Goal: Task Accomplishment & Management: Complete application form

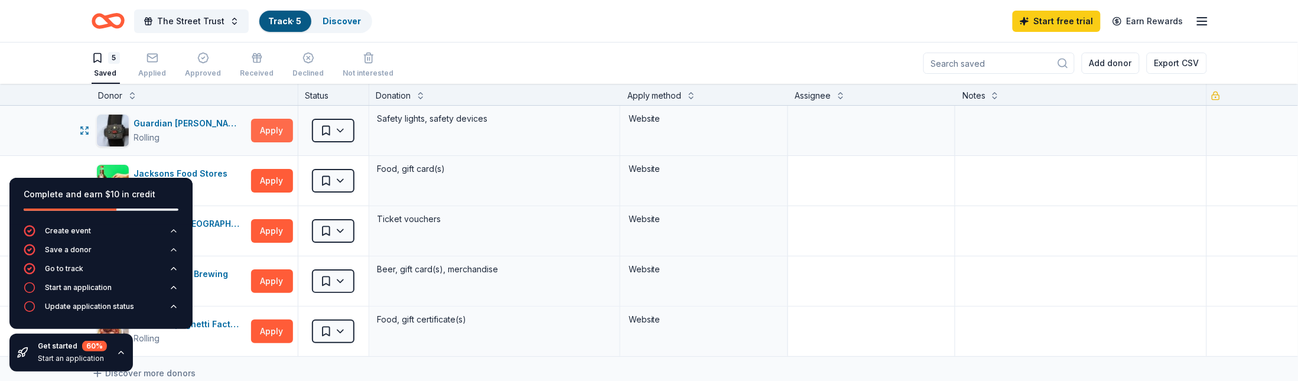
click at [262, 128] on button "Apply" at bounding box center [272, 131] width 42 height 24
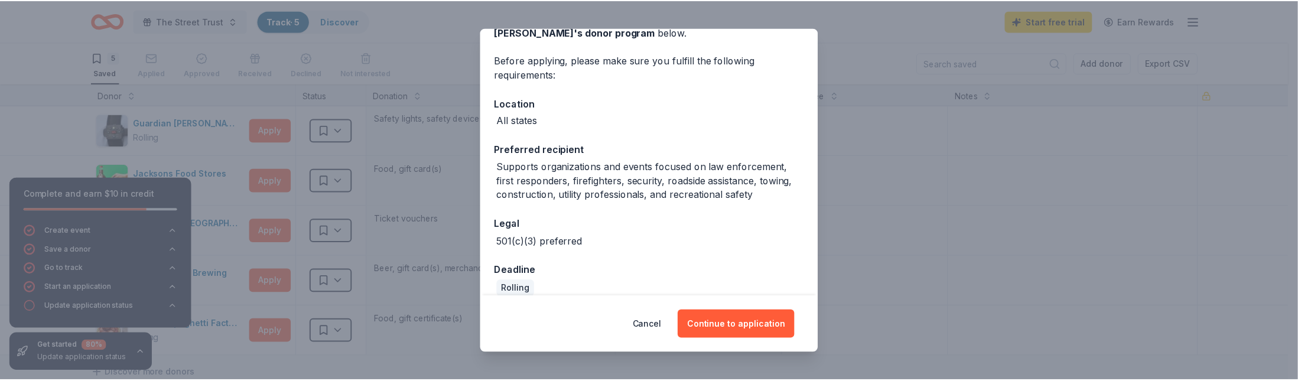
scroll to position [89, 0]
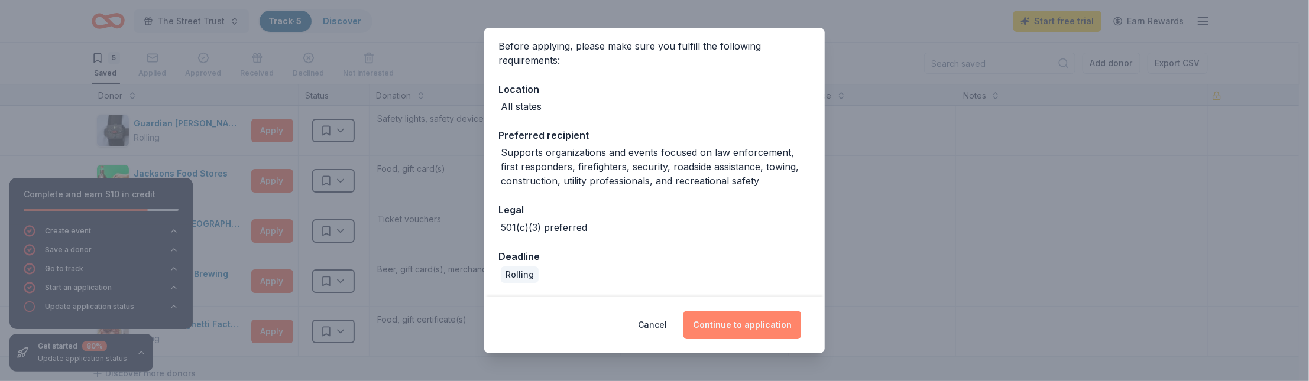
click at [769, 327] on button "Continue to application" at bounding box center [742, 325] width 118 height 28
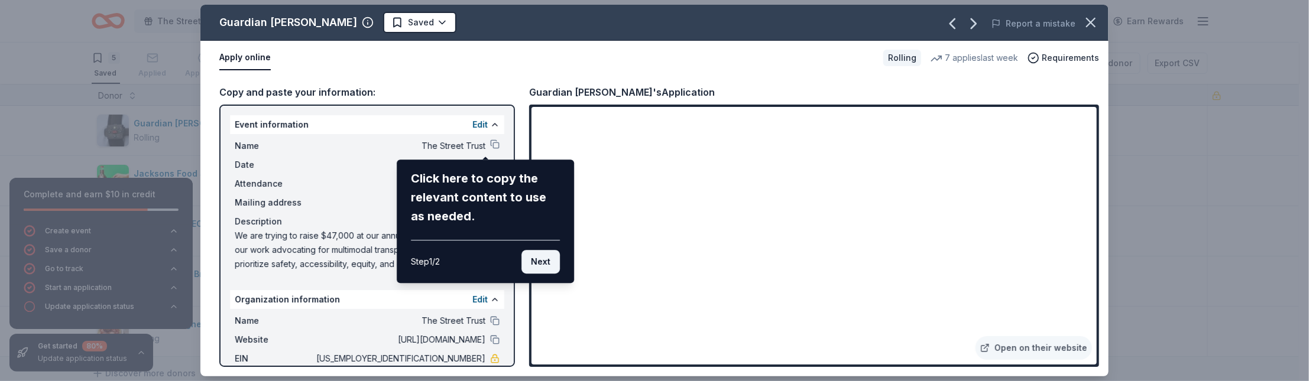
click at [535, 262] on button "Next" at bounding box center [540, 262] width 38 height 24
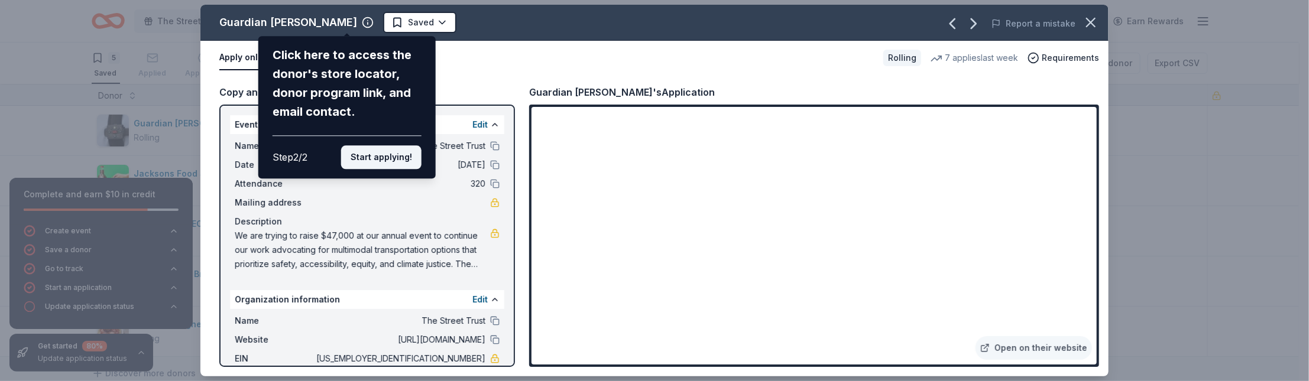
click at [402, 165] on button "Start applying!" at bounding box center [381, 157] width 80 height 24
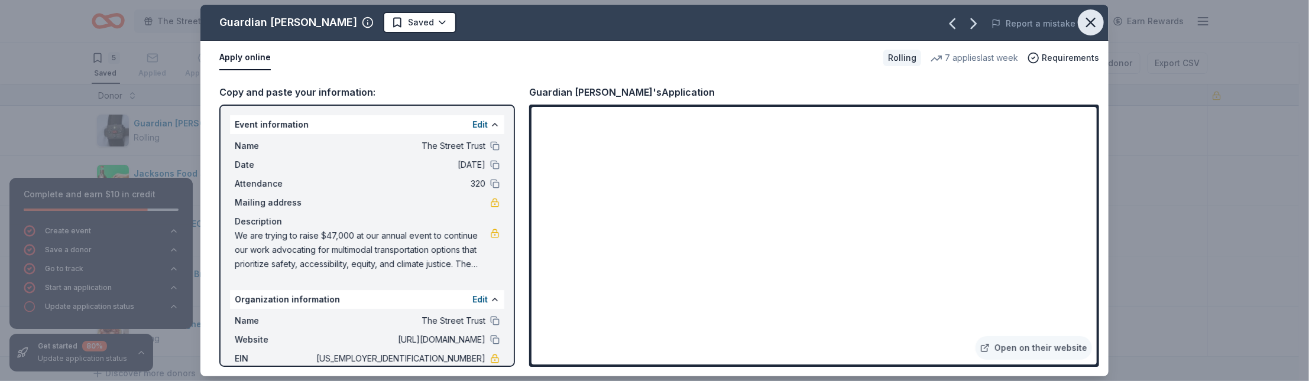
click at [1099, 22] on button "button" at bounding box center [1090, 22] width 26 height 26
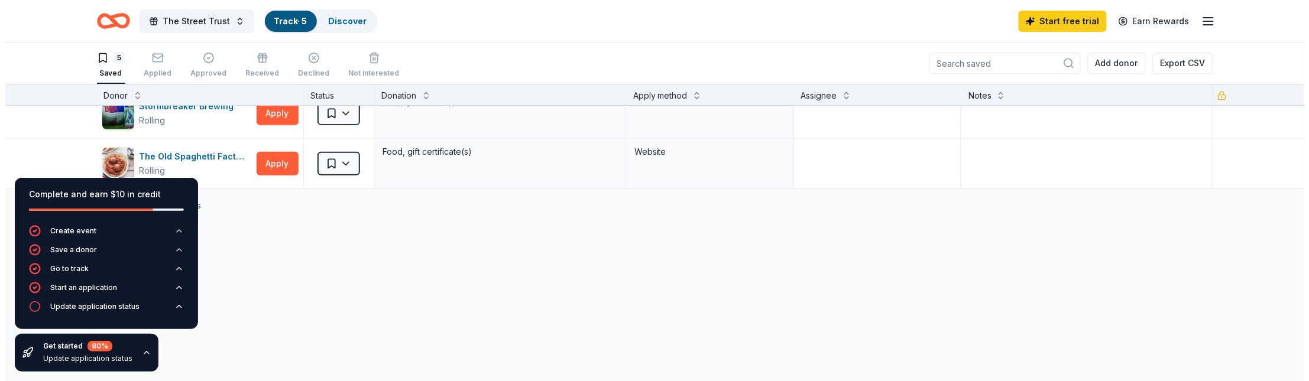
scroll to position [186, 0]
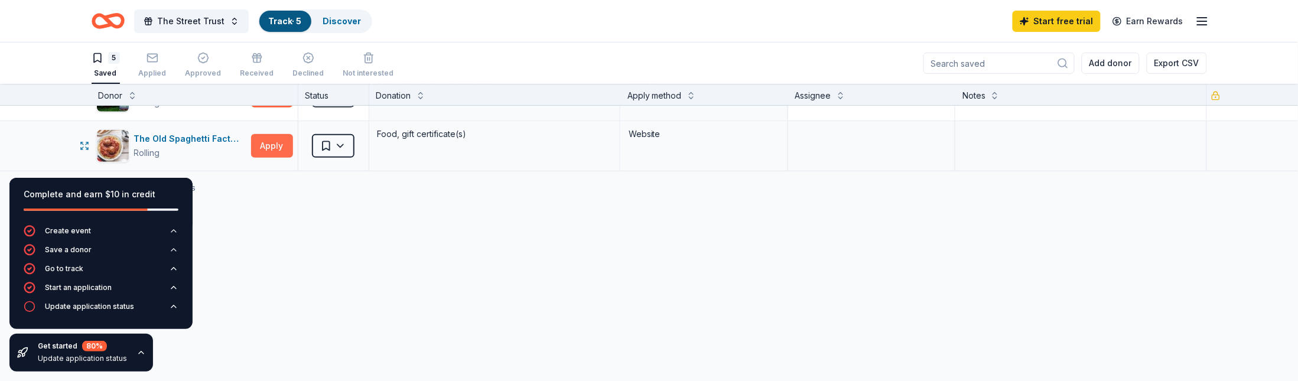
click at [266, 152] on button "Apply" at bounding box center [272, 146] width 42 height 24
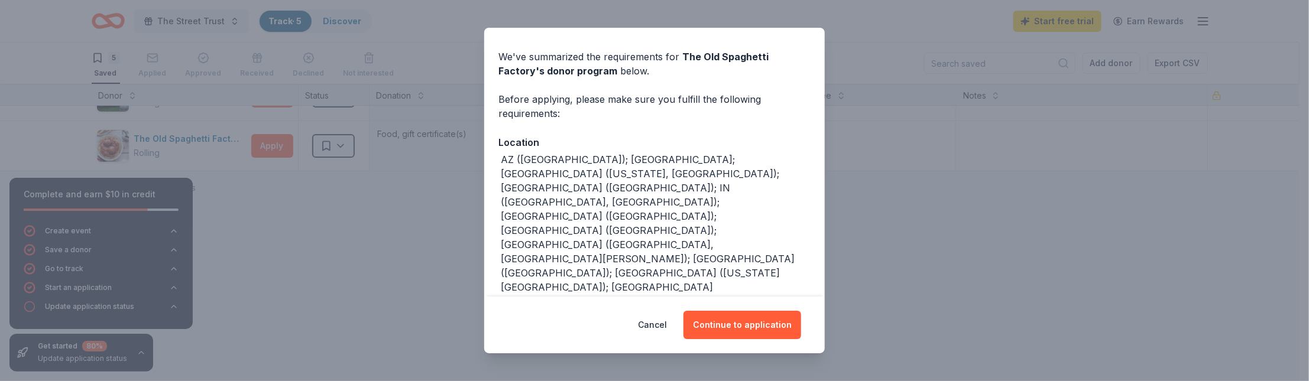
scroll to position [38, 0]
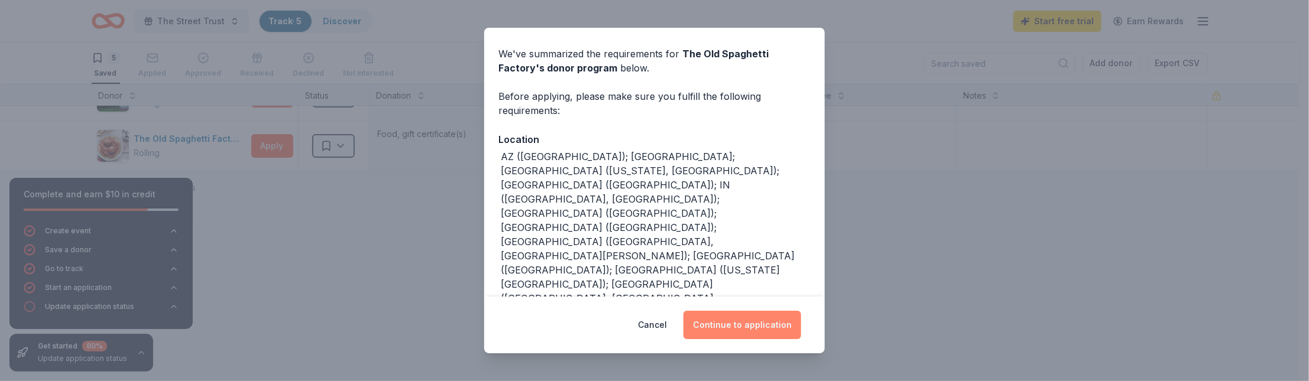
click at [771, 329] on button "Continue to application" at bounding box center [742, 325] width 118 height 28
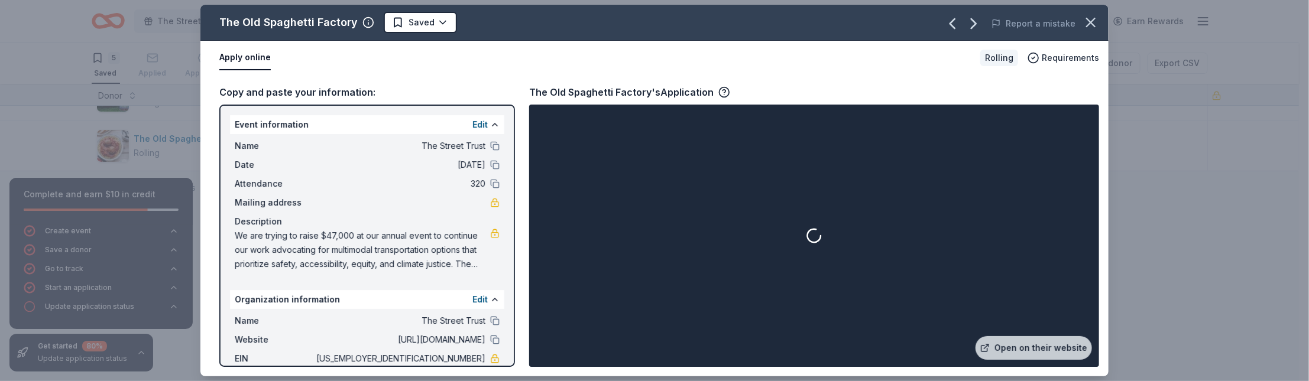
scroll to position [2, 0]
click at [1089, 24] on icon "button" at bounding box center [1090, 22] width 17 height 17
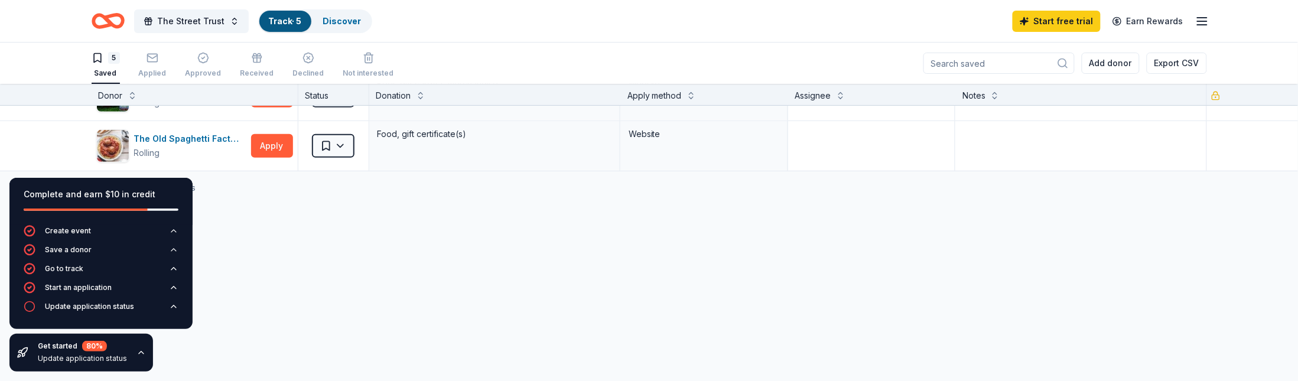
click at [1089, 24] on div "The Old Spaghetti Factory Saved Report a mistake Apply online Rolling Requireme…" at bounding box center [649, 190] width 1298 height 381
click at [264, 143] on button "Apply" at bounding box center [272, 146] width 42 height 24
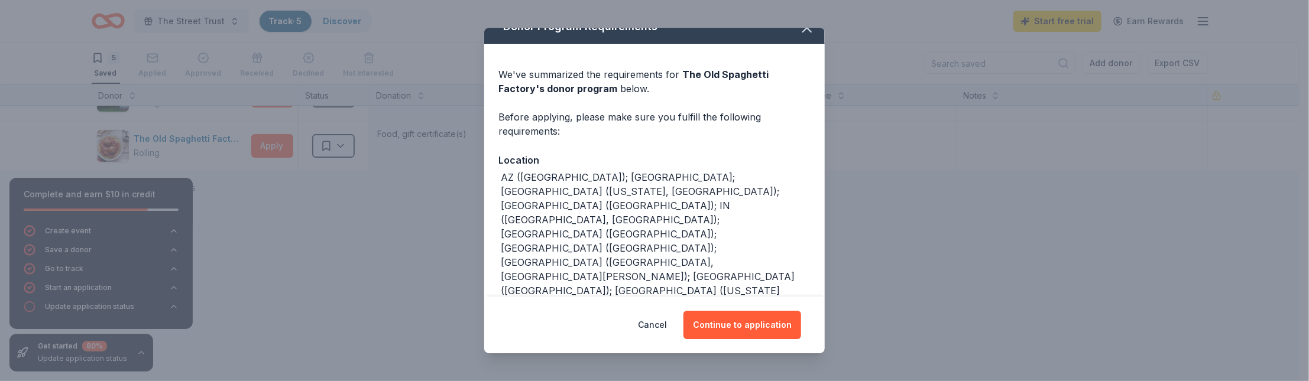
scroll to position [38, 0]
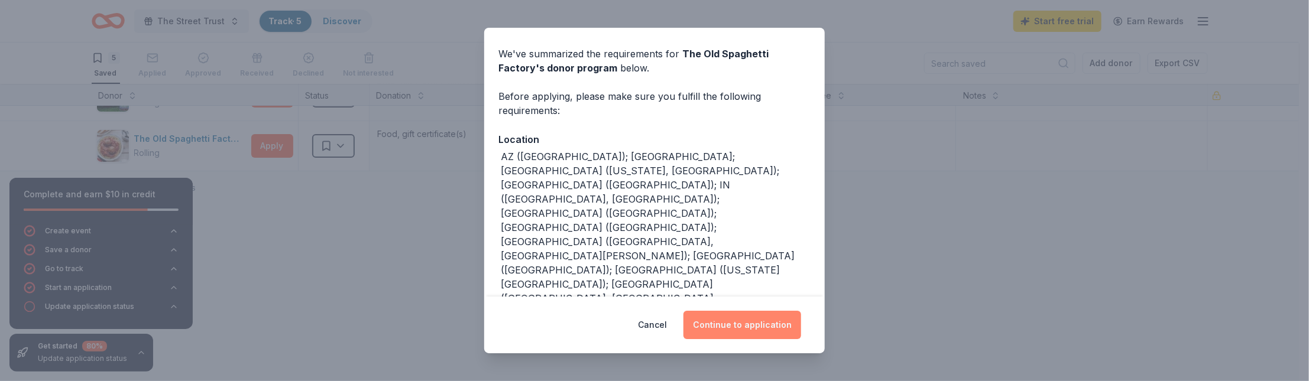
click at [759, 324] on button "Continue to application" at bounding box center [742, 325] width 118 height 28
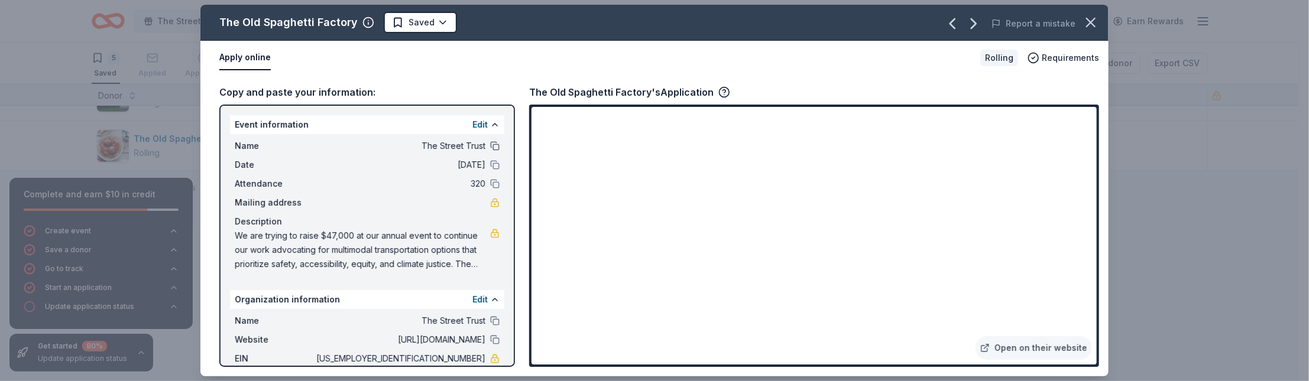
click at [490, 144] on button at bounding box center [494, 145] width 9 height 9
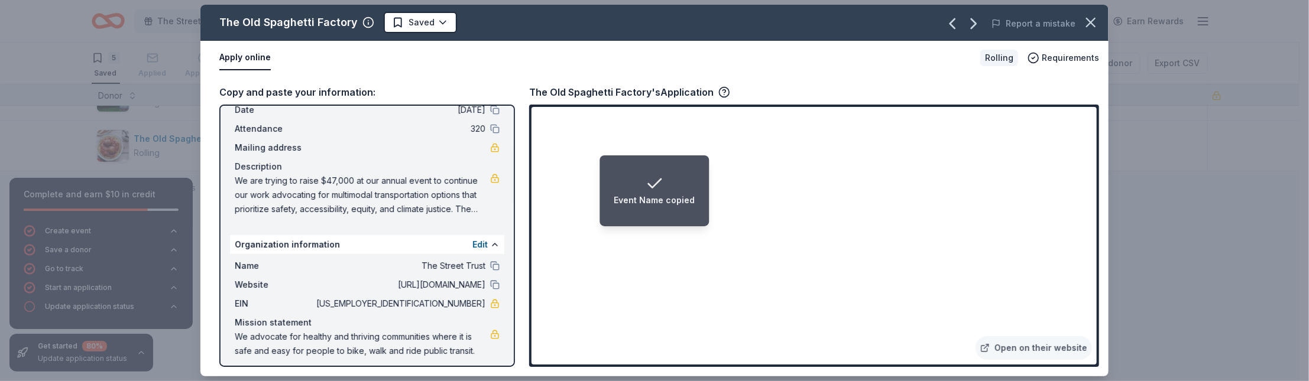
scroll to position [59, 0]
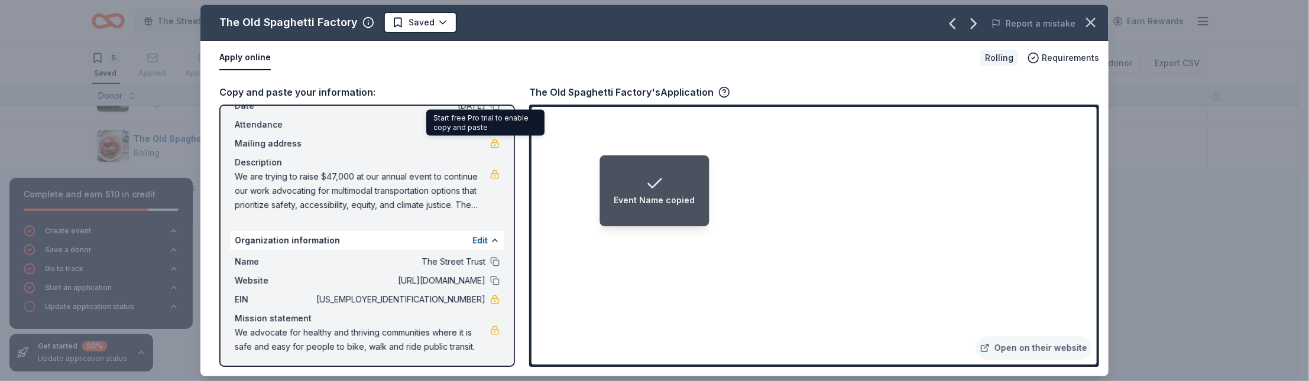
click at [490, 139] on link at bounding box center [494, 143] width 9 height 9
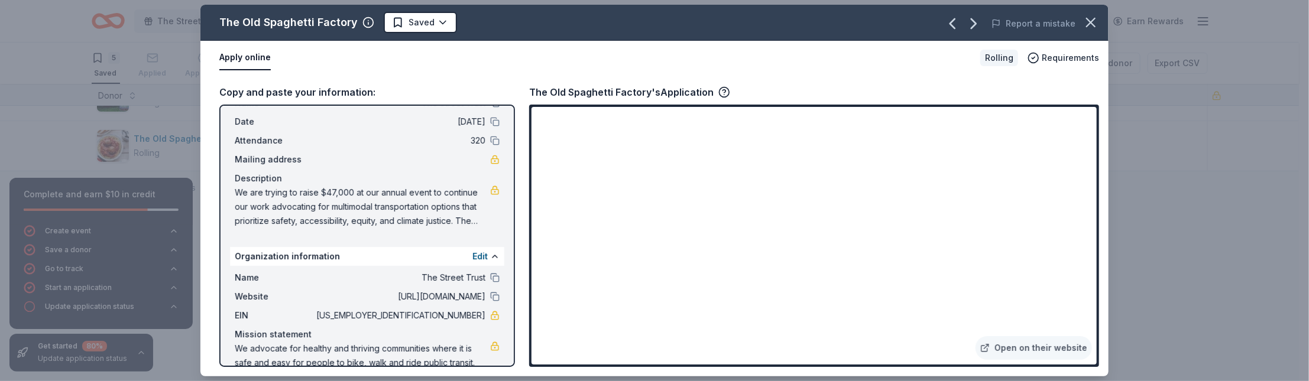
scroll to position [43, 0]
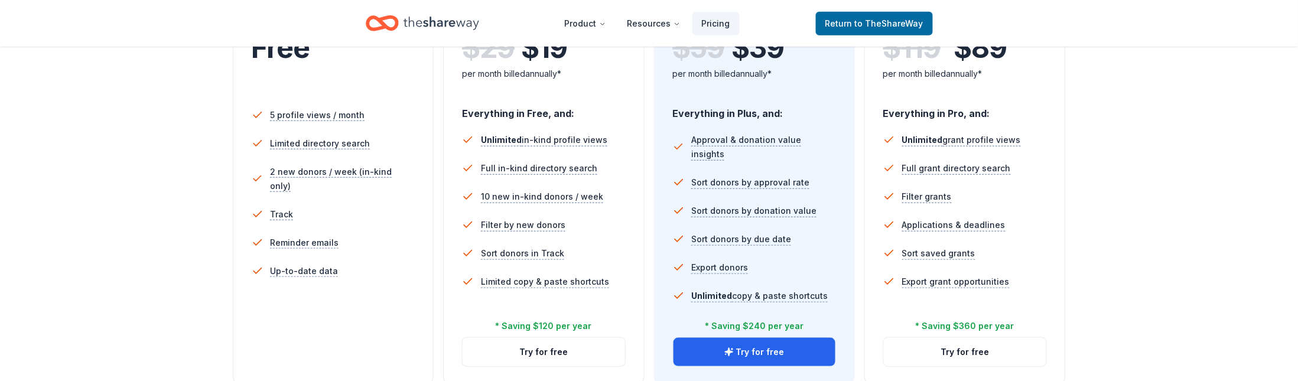
scroll to position [304, 0]
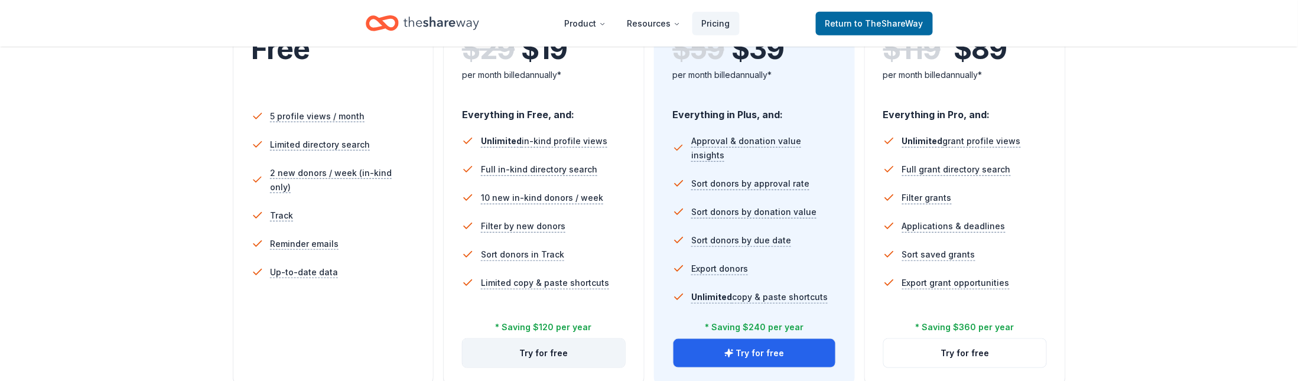
click at [569, 345] on button "Try for free" at bounding box center [544, 353] width 163 height 28
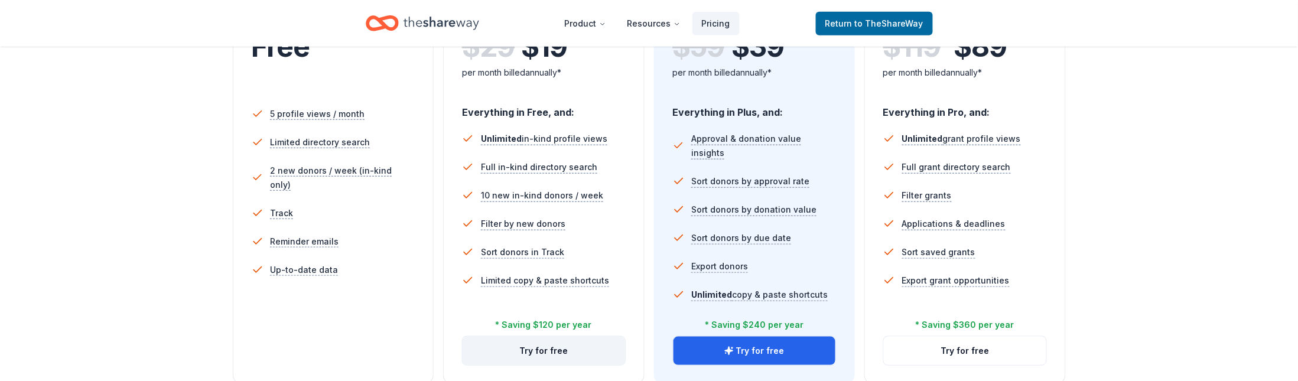
click at [583, 348] on button "Try for free" at bounding box center [544, 351] width 163 height 28
